Goal: Use online tool/utility: Utilize a website feature to perform a specific function

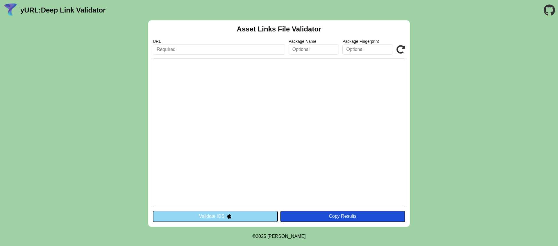
click at [189, 47] on input "text" at bounding box center [219, 49] width 132 height 10
click at [178, 52] on input "text" at bounding box center [219, 49] width 132 height 10
paste input "https://app.lifeandstyle.co.jp"
type input "https://app.lifeandstyle.co.jp"
click at [239, 214] on button "Validate iOS" at bounding box center [215, 215] width 125 height 11
